Goal: Task Accomplishment & Management: Manage account settings

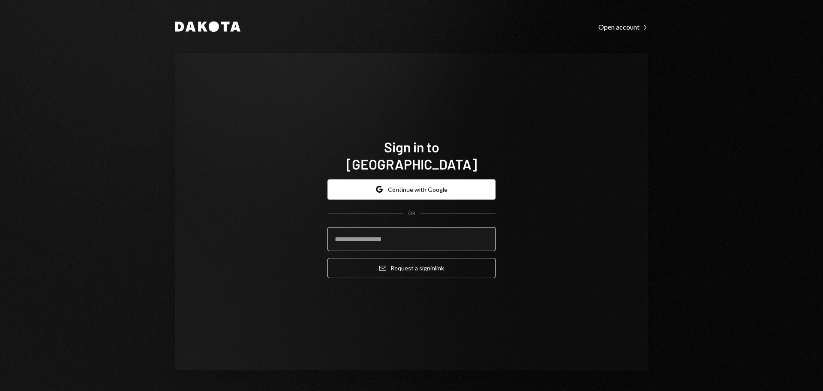
click at [354, 227] on input "email" at bounding box center [412, 239] width 168 height 24
click at [0, 390] on com-1password-button at bounding box center [0, 391] width 0 height 0
click at [422, 227] on input "email" at bounding box center [412, 239] width 168 height 24
drag, startPoint x: 347, startPoint y: 297, endPoint x: 361, endPoint y: 243, distance: 55.5
click at [346, 297] on div "Sign in to Dakota Google Continue with Google OR Email Request a sign in link" at bounding box center [411, 212] width 189 height 216
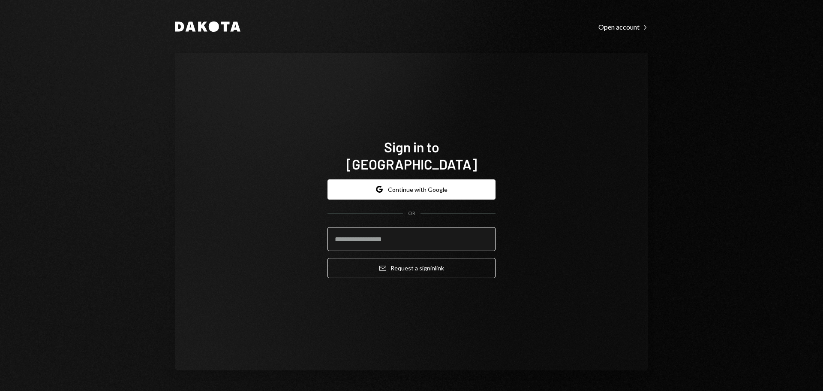
click at [361, 239] on input "email" at bounding box center [412, 239] width 168 height 24
click at [0, 390] on com-1password-button at bounding box center [0, 391] width 0 height 0
click at [393, 227] on input "email" at bounding box center [412, 239] width 168 height 24
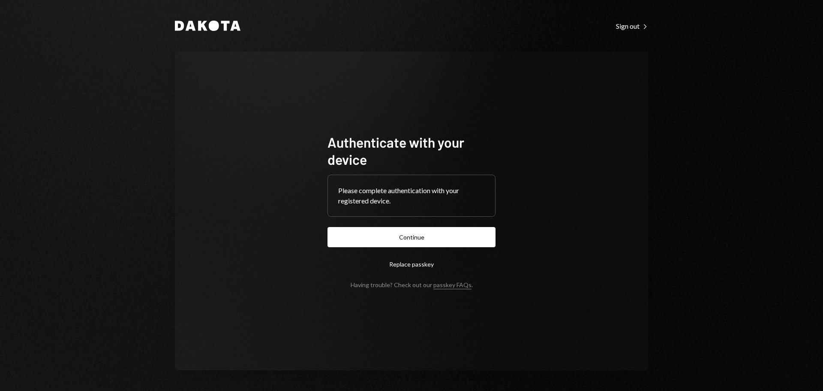
click at [424, 232] on button "Continue" at bounding box center [412, 237] width 168 height 20
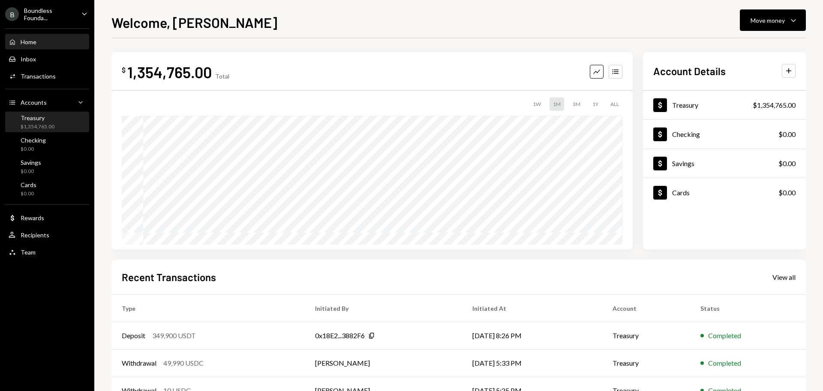
click at [35, 123] on div "$1,354,765.00" at bounding box center [38, 126] width 34 height 7
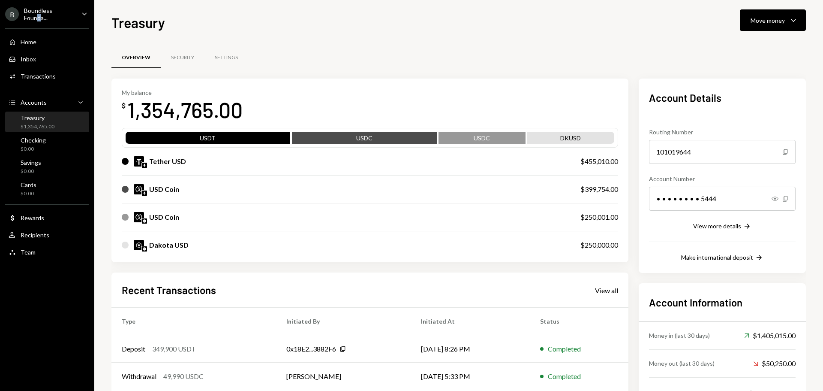
click at [39, 18] on div "Boundless Founda..." at bounding box center [49, 14] width 51 height 15
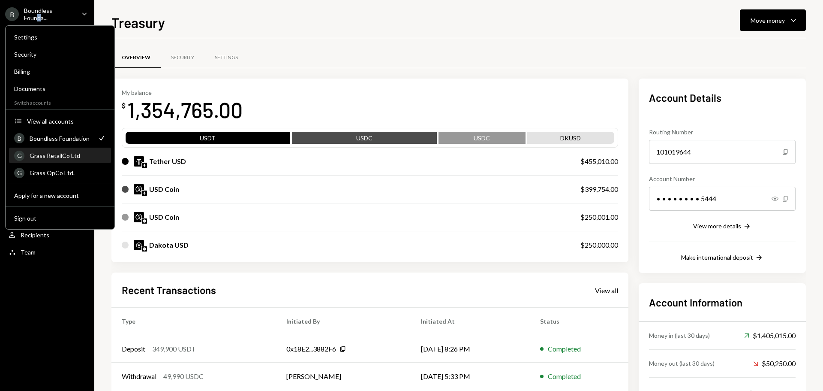
click at [68, 158] on div "Grass RetailCo Ltd" at bounding box center [68, 155] width 76 height 7
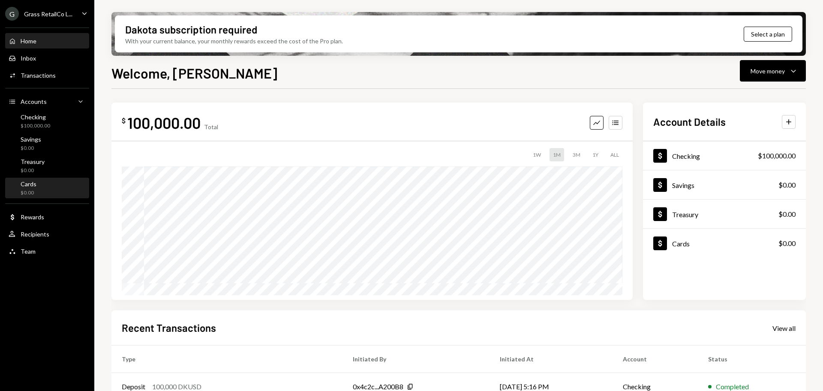
click at [41, 185] on div "Cards $0.00" at bounding box center [47, 188] width 77 height 16
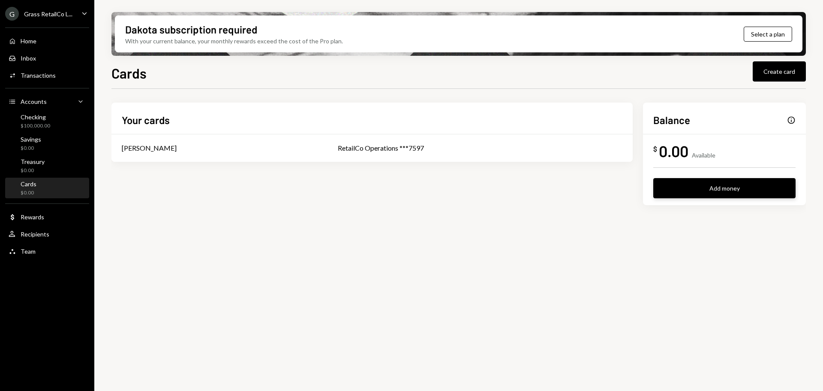
click at [724, 189] on button "Add money" at bounding box center [724, 188] width 142 height 20
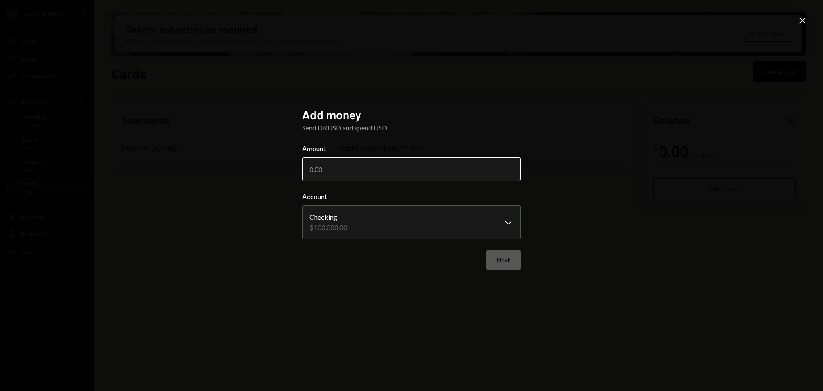
click at [326, 165] on input "Amount" at bounding box center [411, 169] width 219 height 24
type input "0"
type input "100000"
click at [510, 264] on button "Next" at bounding box center [503, 259] width 35 height 20
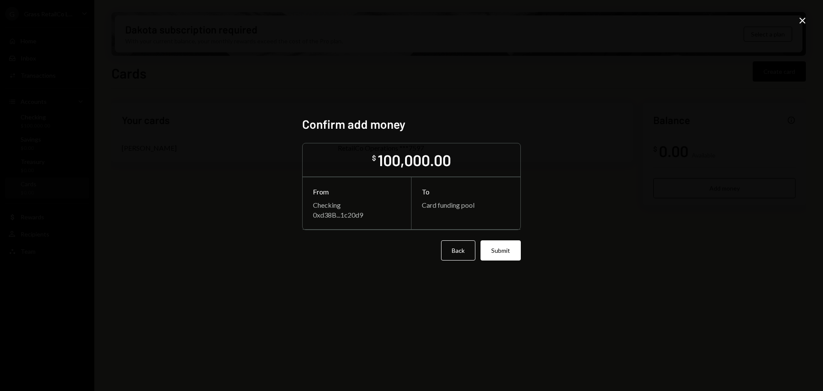
click at [496, 247] on button "Submit" at bounding box center [501, 250] width 40 height 20
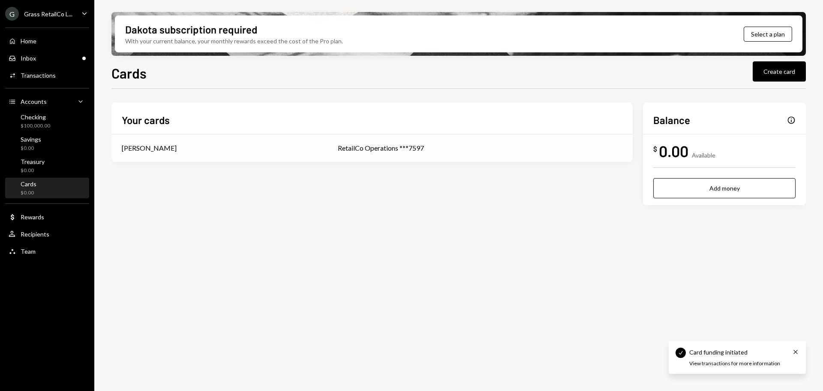
click at [161, 148] on div "[PERSON_NAME]" at bounding box center [219, 148] width 195 height 10
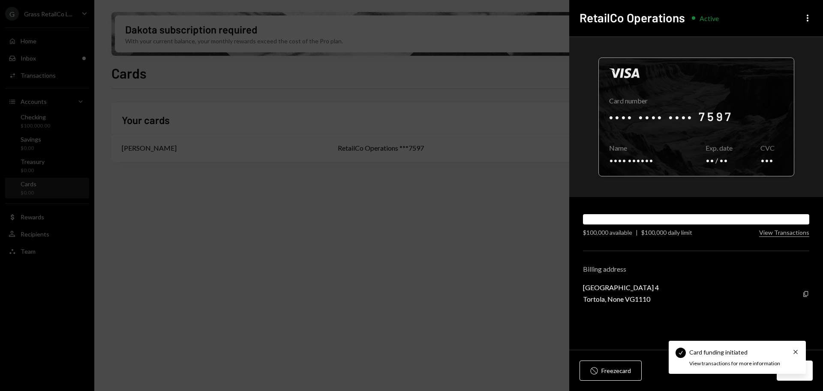
click at [711, 116] on div at bounding box center [696, 117] width 195 height 118
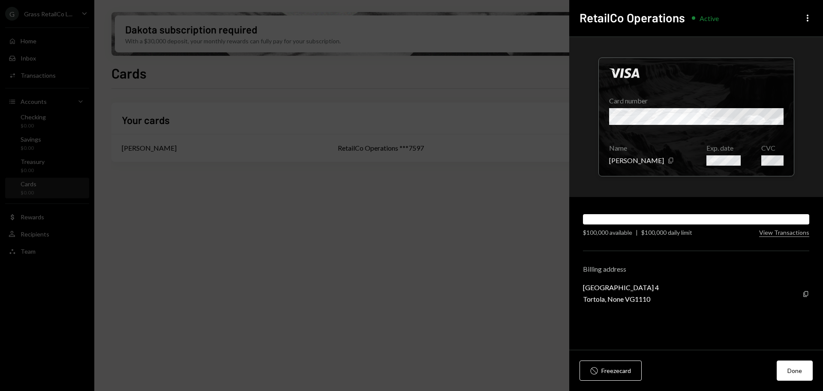
drag, startPoint x: 281, startPoint y: 80, endPoint x: 139, endPoint y: 33, distance: 149.9
